Goal: Task Accomplishment & Management: Use online tool/utility

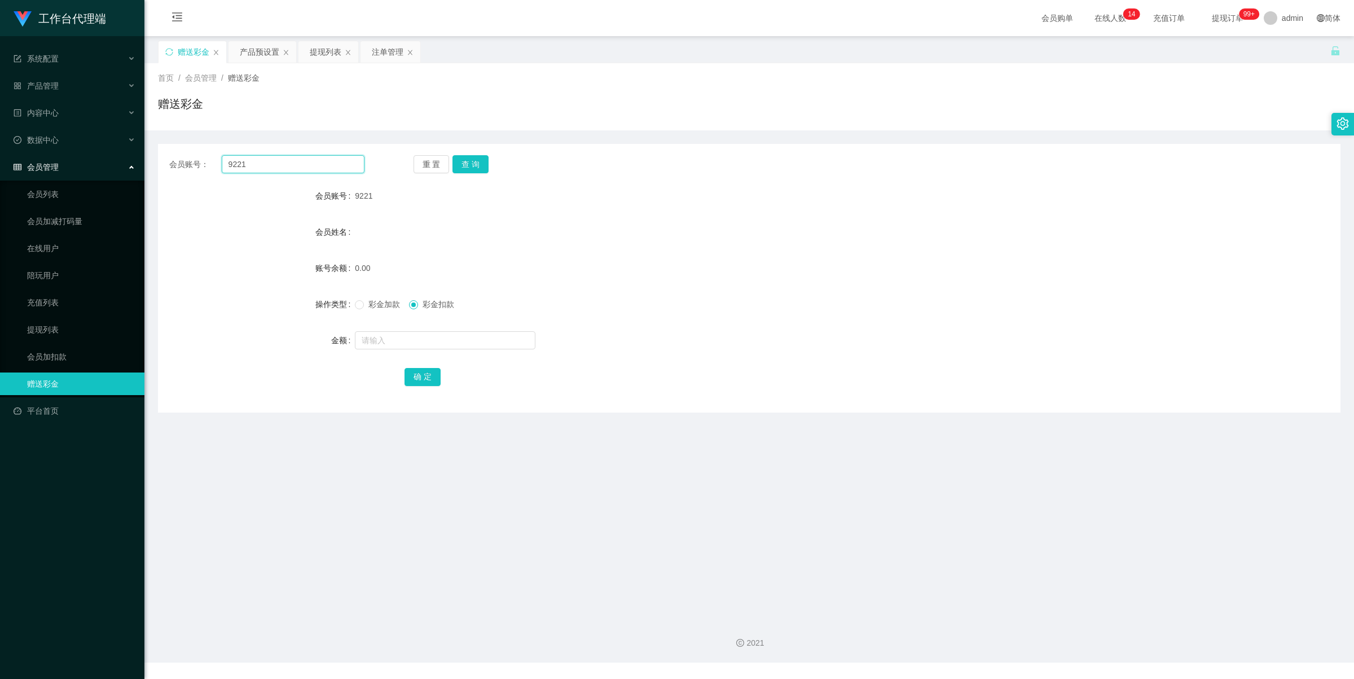
click at [297, 157] on input "9221" at bounding box center [293, 164] width 143 height 18
paste input "csc121"
type input "csc1211"
click at [480, 170] on button "查 询" at bounding box center [471, 164] width 36 height 18
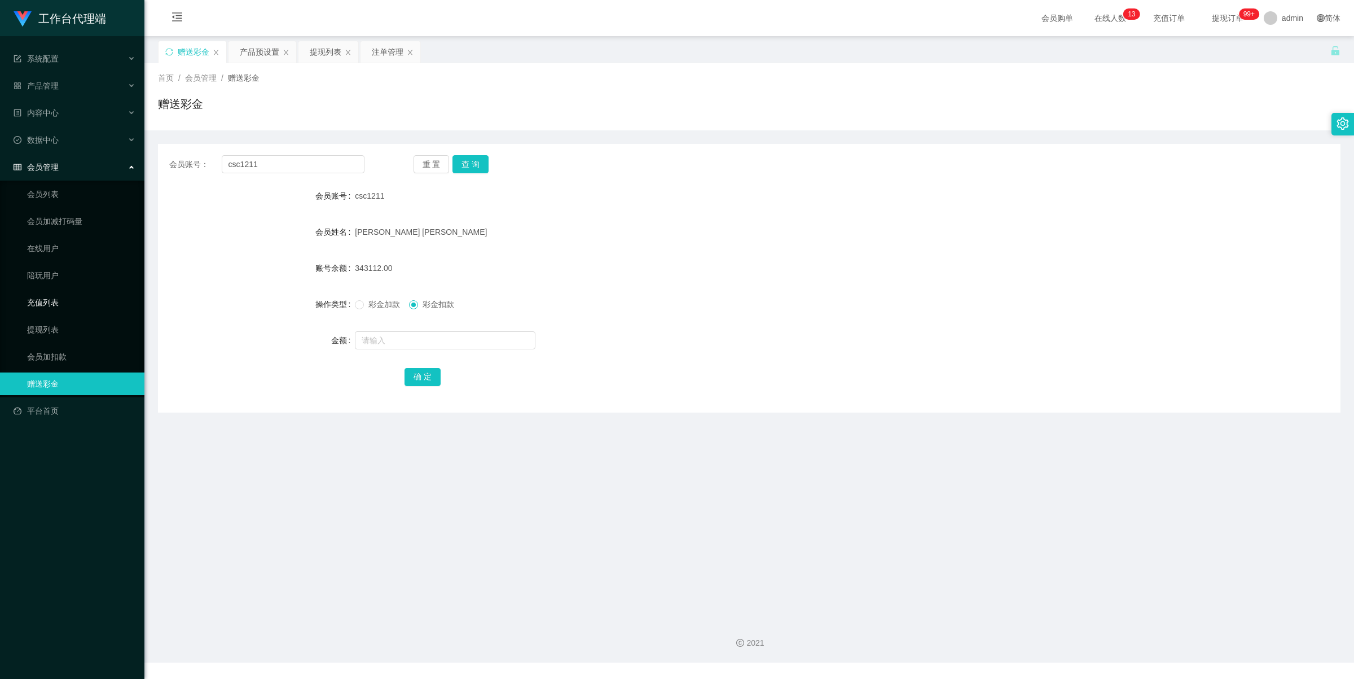
click at [67, 308] on link "充值列表" at bounding box center [81, 302] width 108 height 23
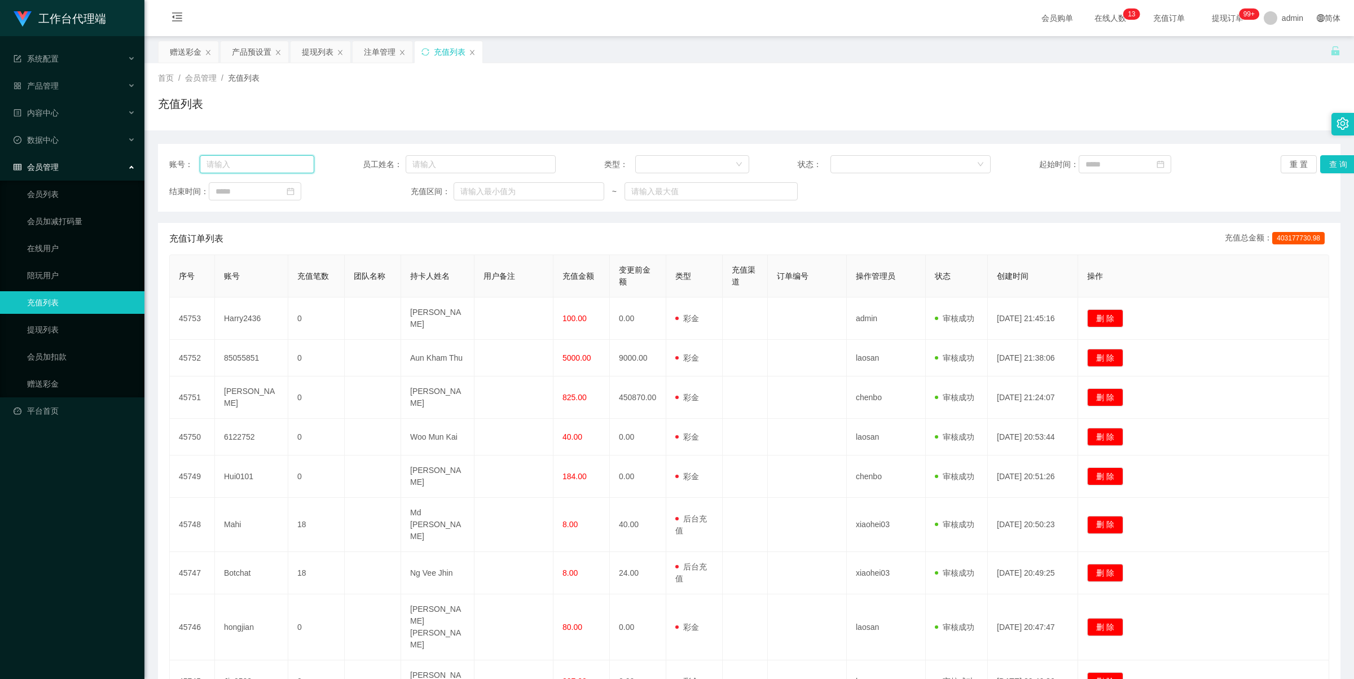
click at [226, 162] on input "text" at bounding box center [257, 164] width 115 height 18
paste input "csc1211"
type input "csc1211"
click at [1336, 165] on button "查 询" at bounding box center [1339, 164] width 36 height 18
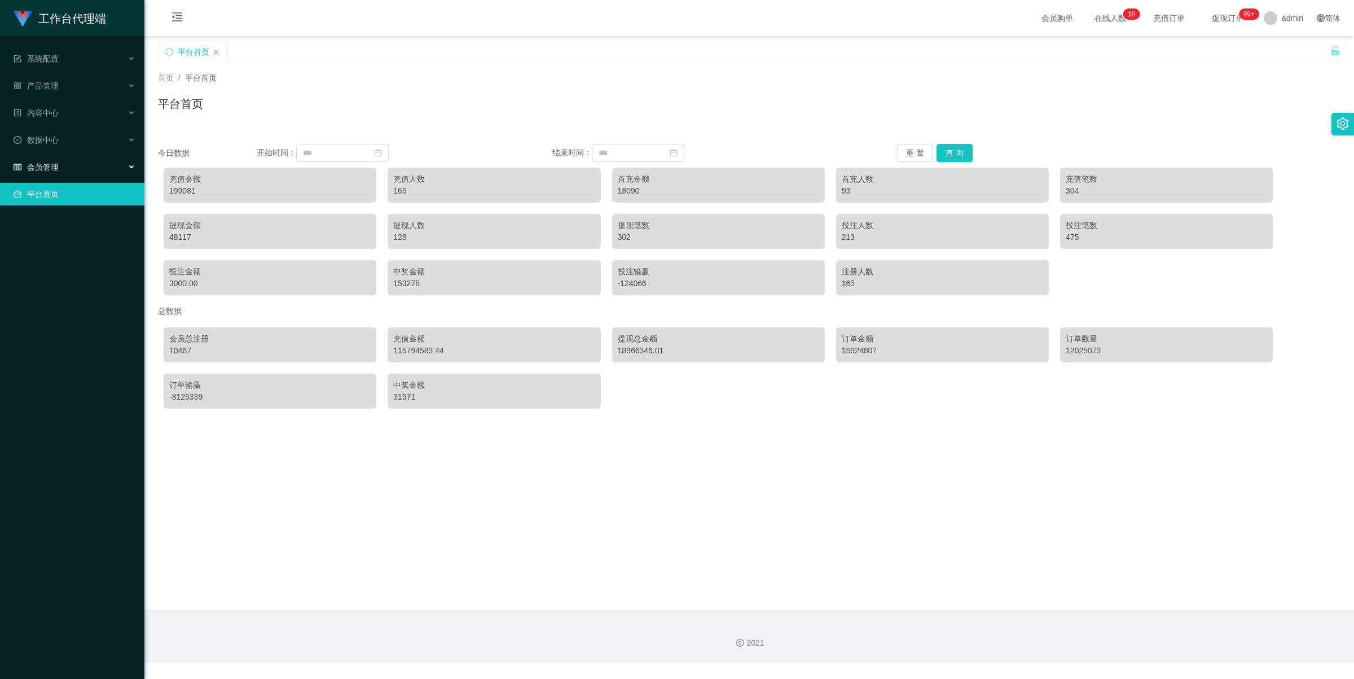
click at [82, 165] on div "会员管理" at bounding box center [72, 167] width 144 height 23
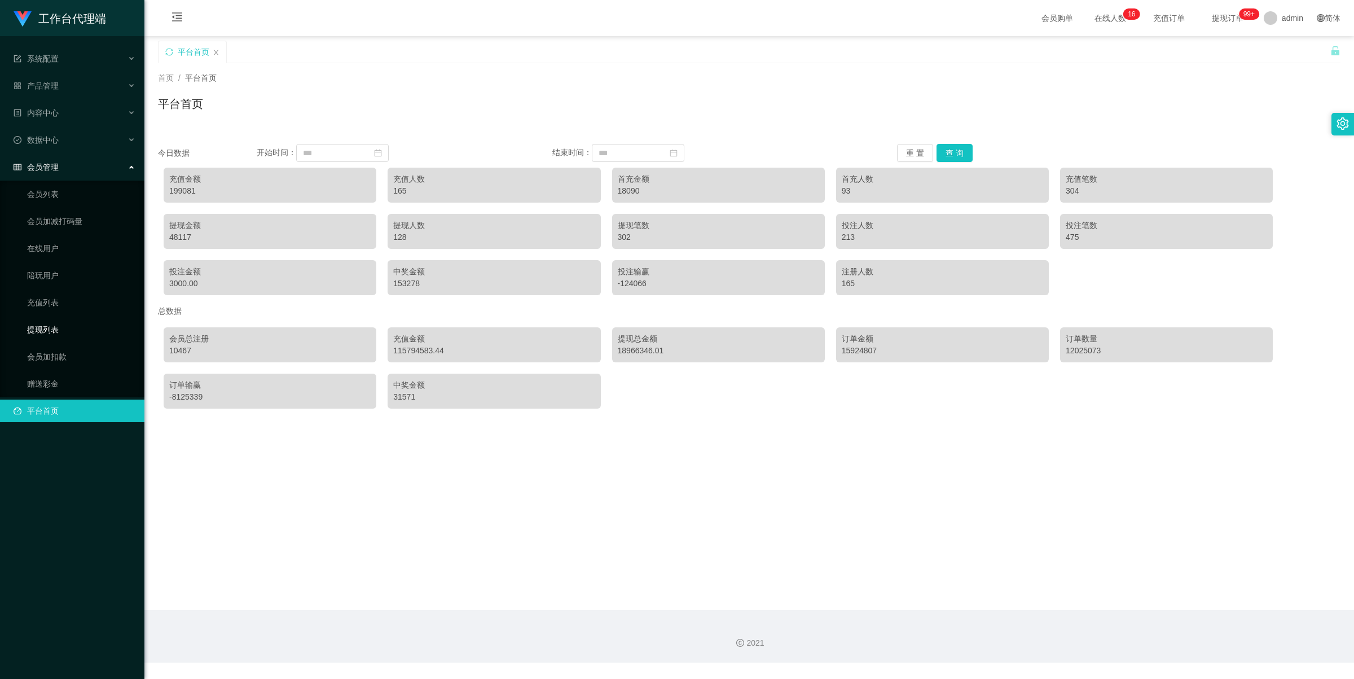
click at [69, 323] on link "提现列表" at bounding box center [81, 329] width 108 height 23
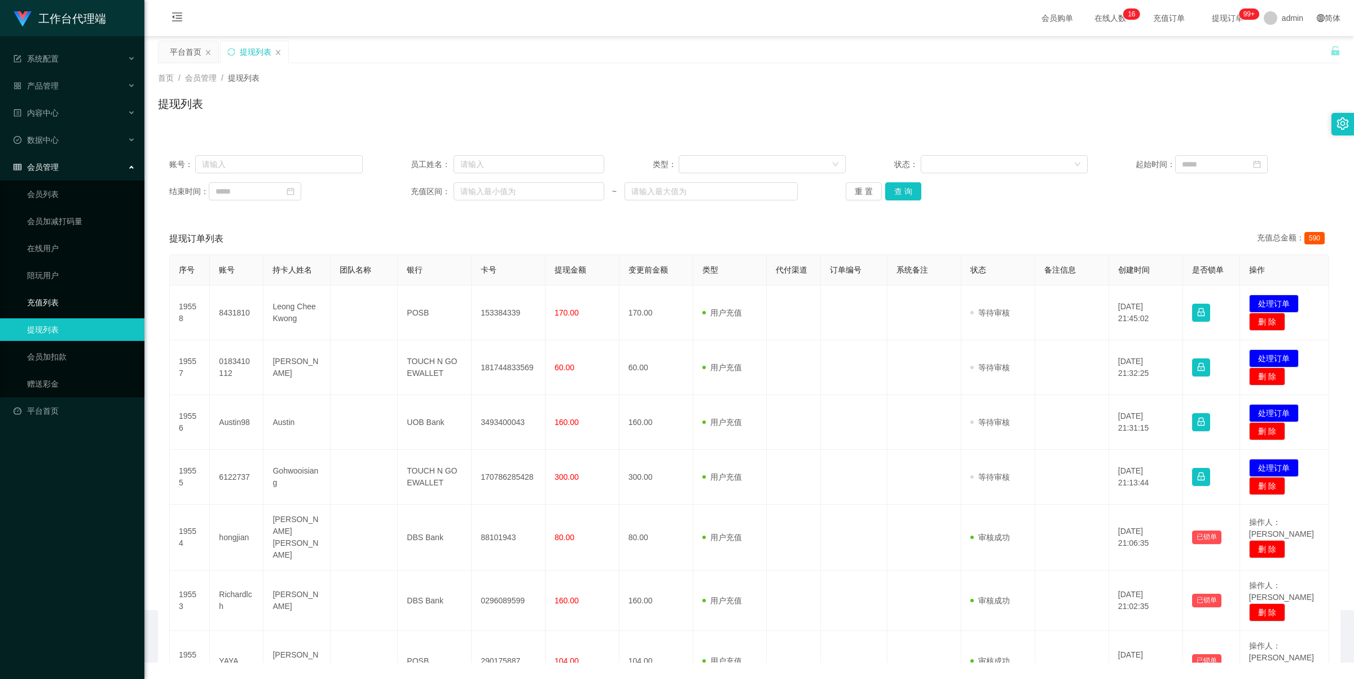
click at [65, 297] on link "充值列表" at bounding box center [81, 302] width 108 height 23
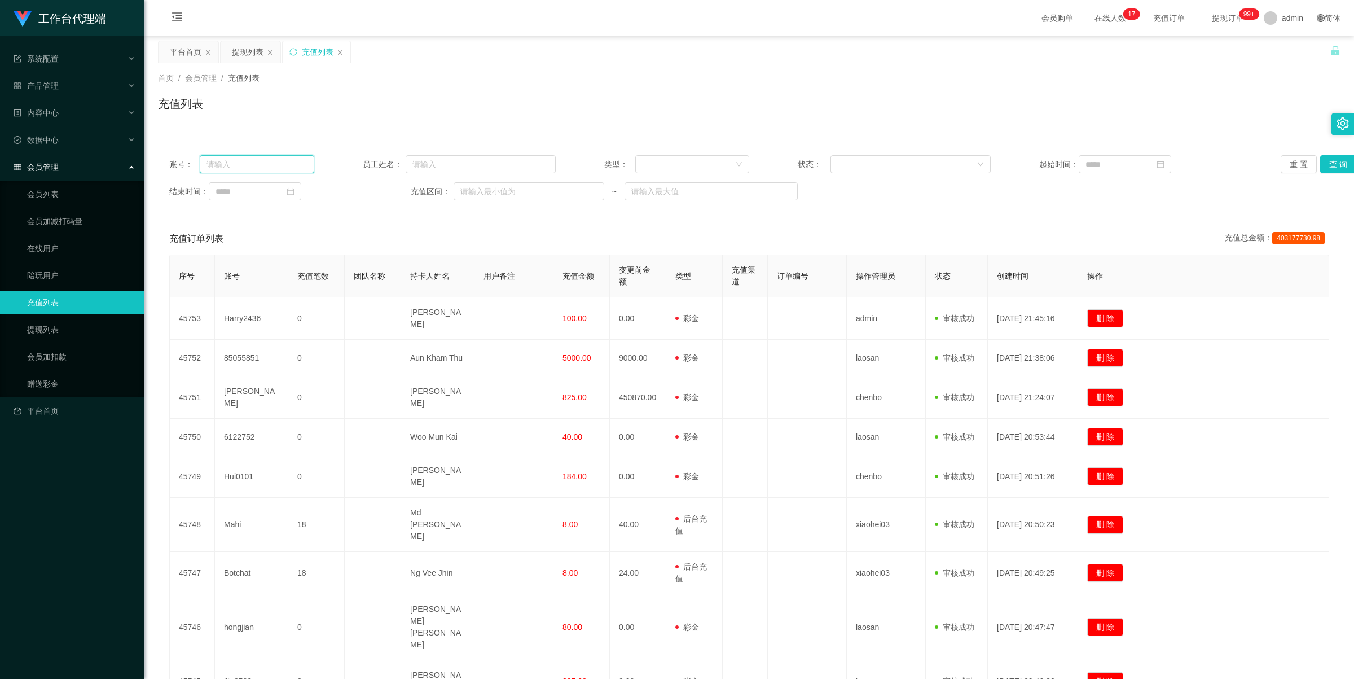
click at [254, 167] on input "text" at bounding box center [257, 164] width 115 height 18
paste input "csc1211"
type input "csc1211"
click at [1323, 161] on button "查 询" at bounding box center [1339, 164] width 36 height 18
